Goal: Information Seeking & Learning: Check status

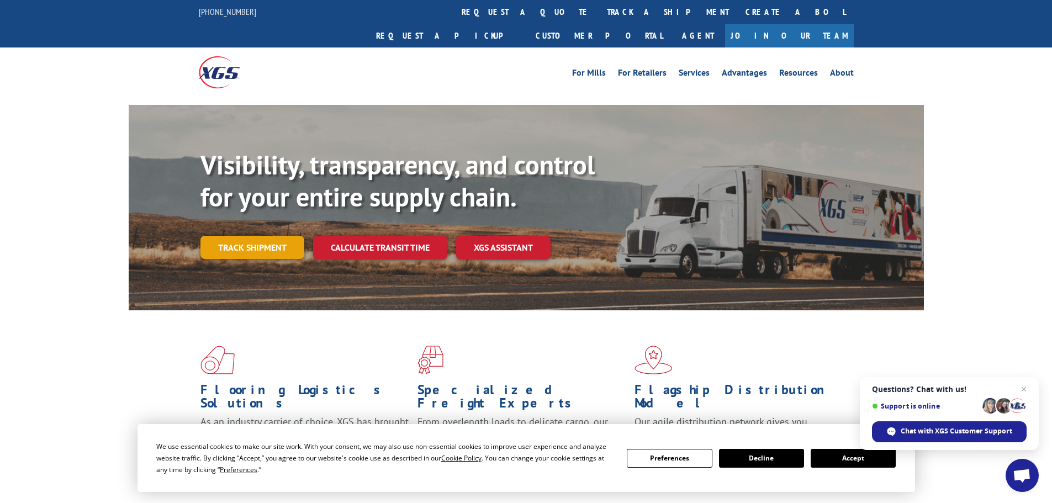
click at [256, 236] on link "Track shipment" at bounding box center [252, 247] width 104 height 23
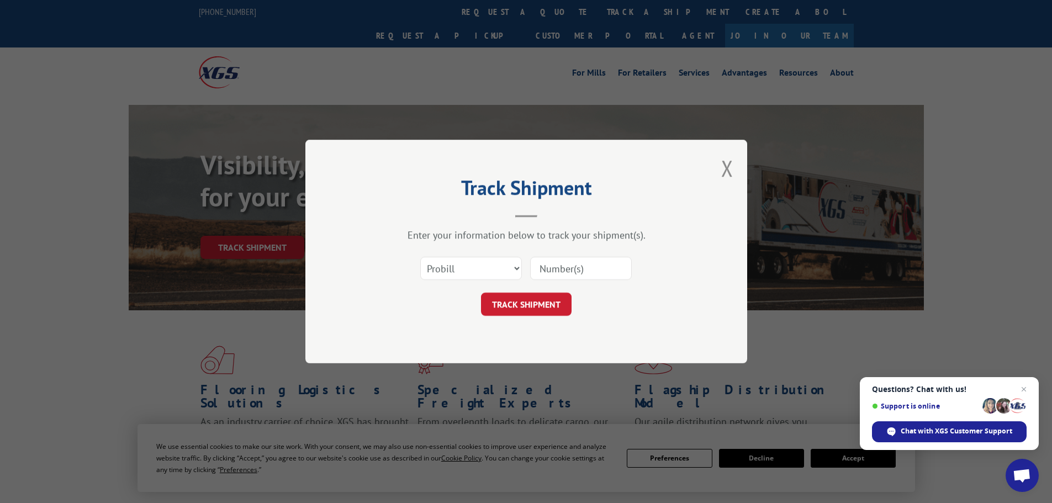
click at [586, 264] on input at bounding box center [581, 268] width 102 height 23
paste input "17477838"
type input "17477838"
click at [542, 299] on button "TRACK SHIPMENT" at bounding box center [526, 304] width 91 height 23
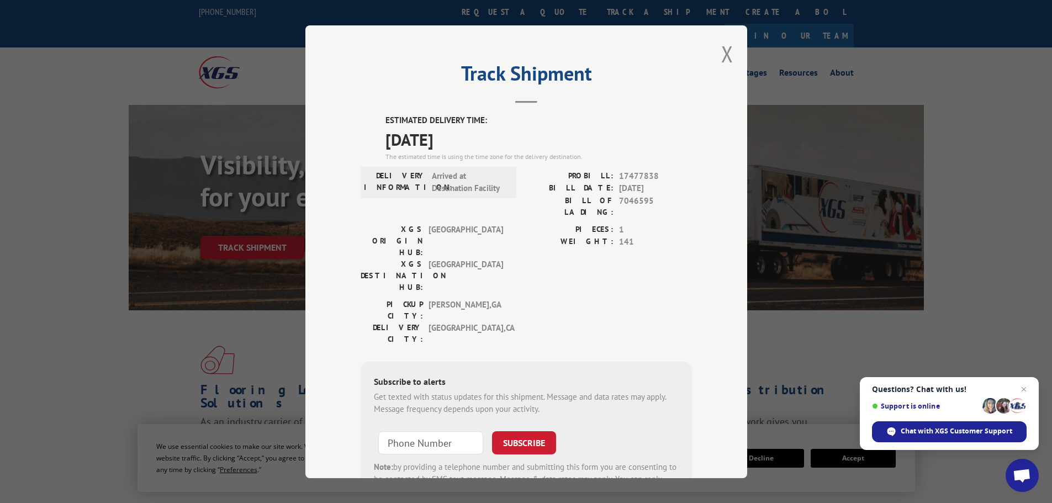
drag, startPoint x: 475, startPoint y: 146, endPoint x: 375, endPoint y: 123, distance: 102.7
click at [375, 123] on div "ESTIMATED DELIVERY TIME: [DATE] The estimated time is using the time zone for t…" at bounding box center [525, 312] width 331 height 397
copy div "ESTIMATED DELIVERY TIME: [DATE]"
click at [728, 56] on button "Close modal" at bounding box center [727, 53] width 12 height 29
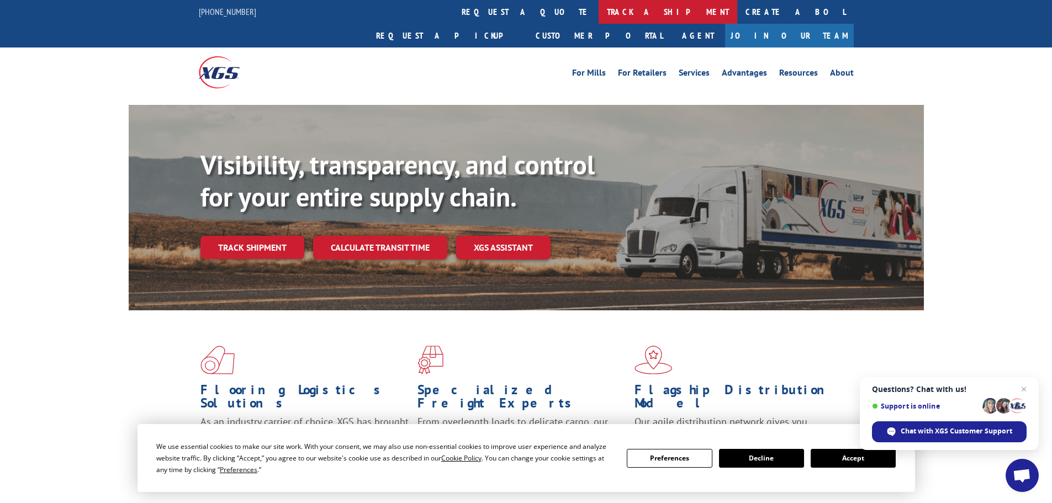
click at [598, 6] on link "track a shipment" at bounding box center [667, 12] width 139 height 24
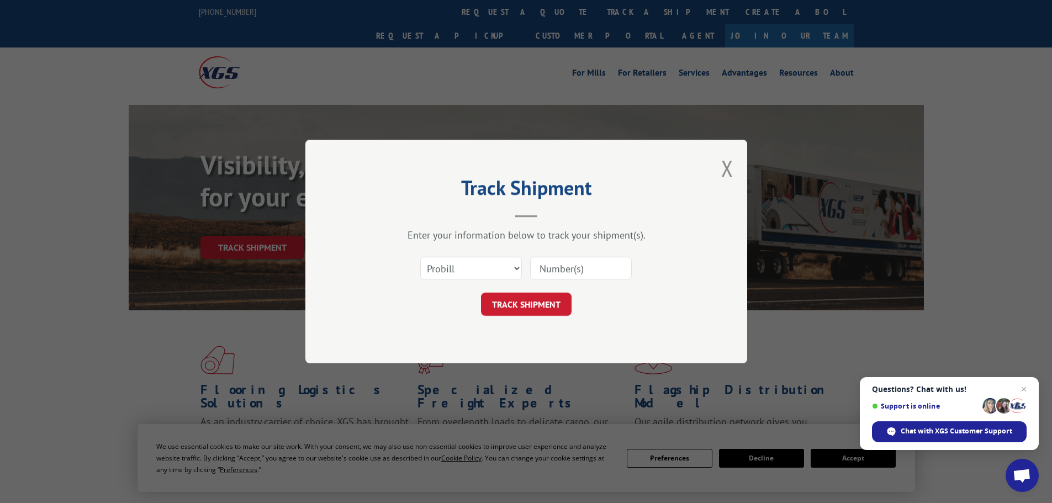
click at [568, 264] on input at bounding box center [581, 268] width 102 height 23
paste input "6869560"
type input "6869560"
click at [530, 309] on button "TRACK SHIPMENT" at bounding box center [526, 304] width 91 height 23
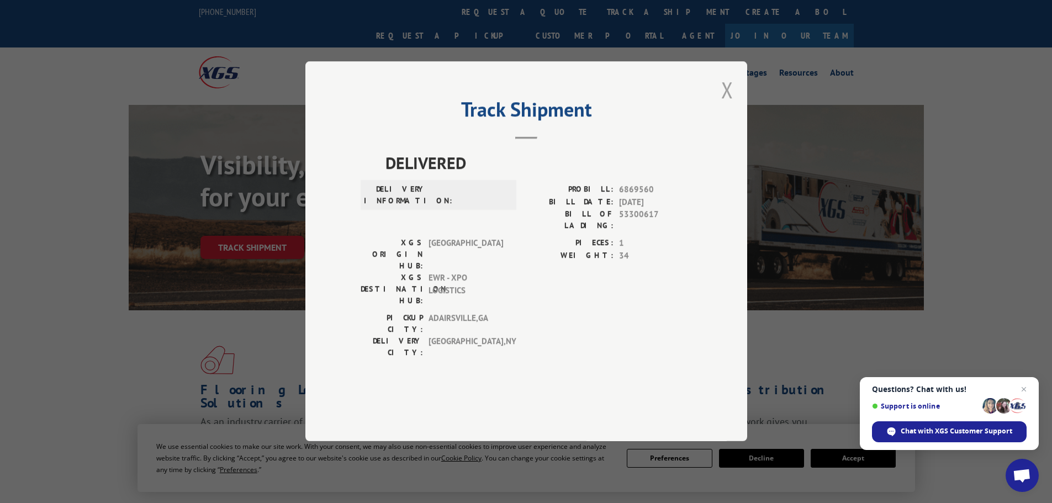
click at [721, 104] on button "Close modal" at bounding box center [727, 89] width 12 height 29
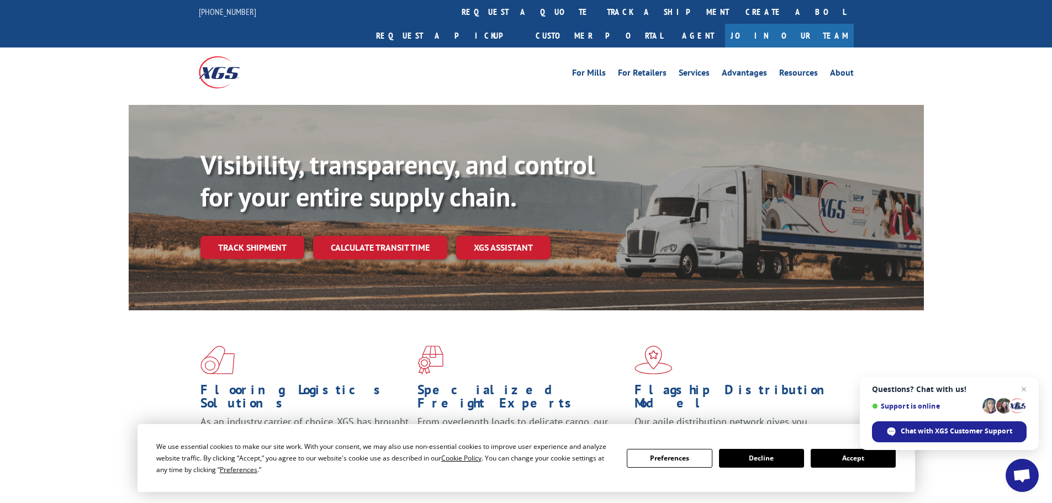
click at [598, 8] on link "track a shipment" at bounding box center [667, 12] width 139 height 24
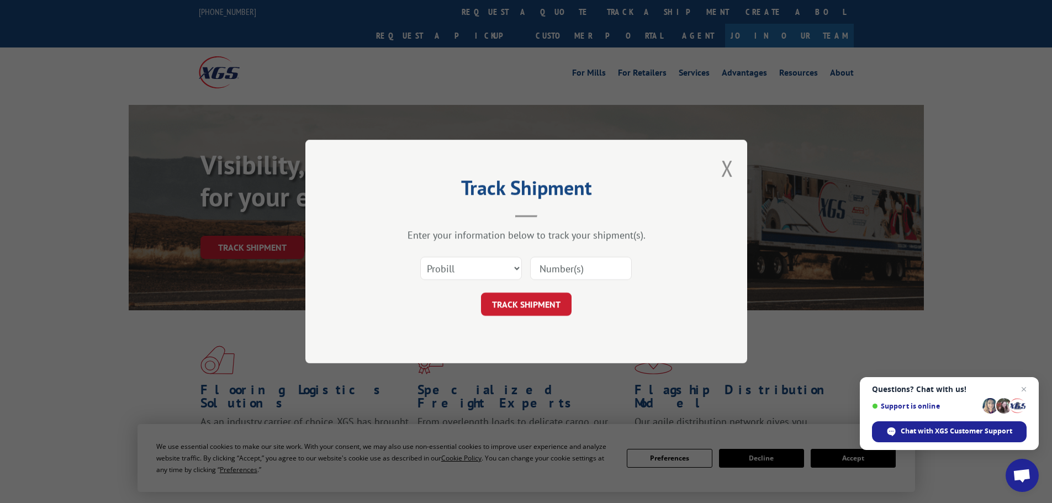
click at [559, 261] on input at bounding box center [581, 268] width 102 height 23
paste input "6869560"
type input "6869560"
click at [512, 271] on select "Select category... Probill BOL PO" at bounding box center [471, 268] width 102 height 23
select select "bol"
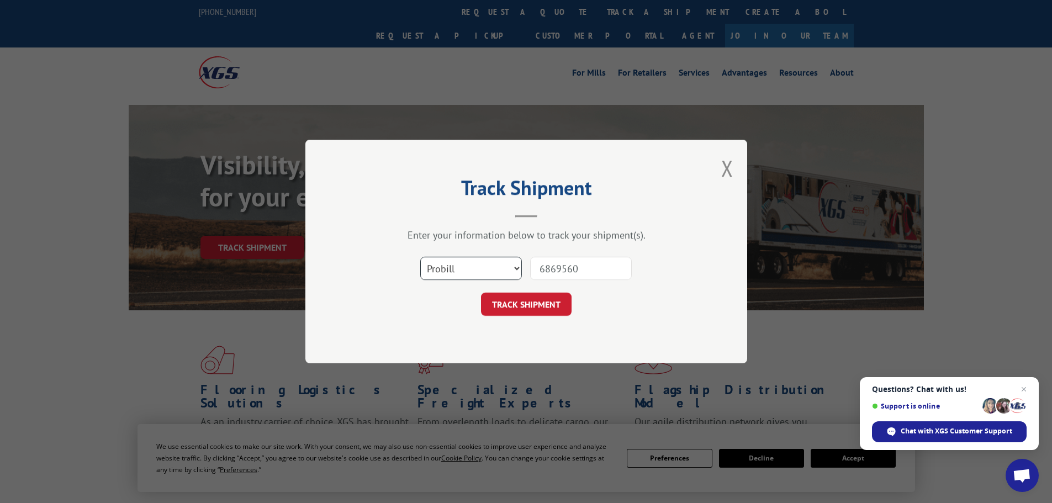
click at [420, 257] on select "Select category... Probill BOL PO" at bounding box center [471, 268] width 102 height 23
click at [551, 302] on button "TRACK SHIPMENT" at bounding box center [526, 304] width 91 height 23
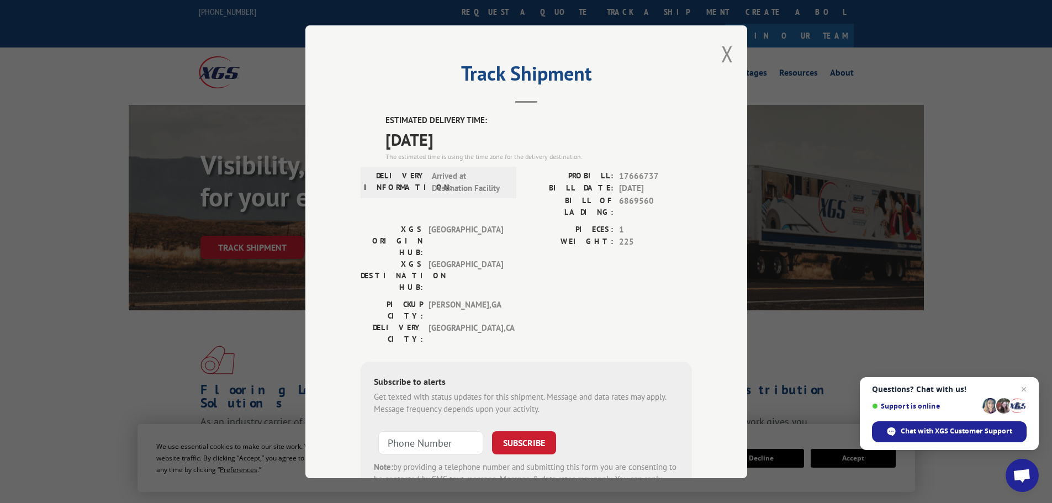
drag, startPoint x: 474, startPoint y: 144, endPoint x: 371, endPoint y: 119, distance: 105.2
click at [371, 119] on div "ESTIMATED DELIVERY TIME: [DATE] The estimated time is using the time zone for t…" at bounding box center [525, 312] width 331 height 397
copy div "ESTIMATED DELIVERY TIME: [DATE]"
